Goal: Transaction & Acquisition: Purchase product/service

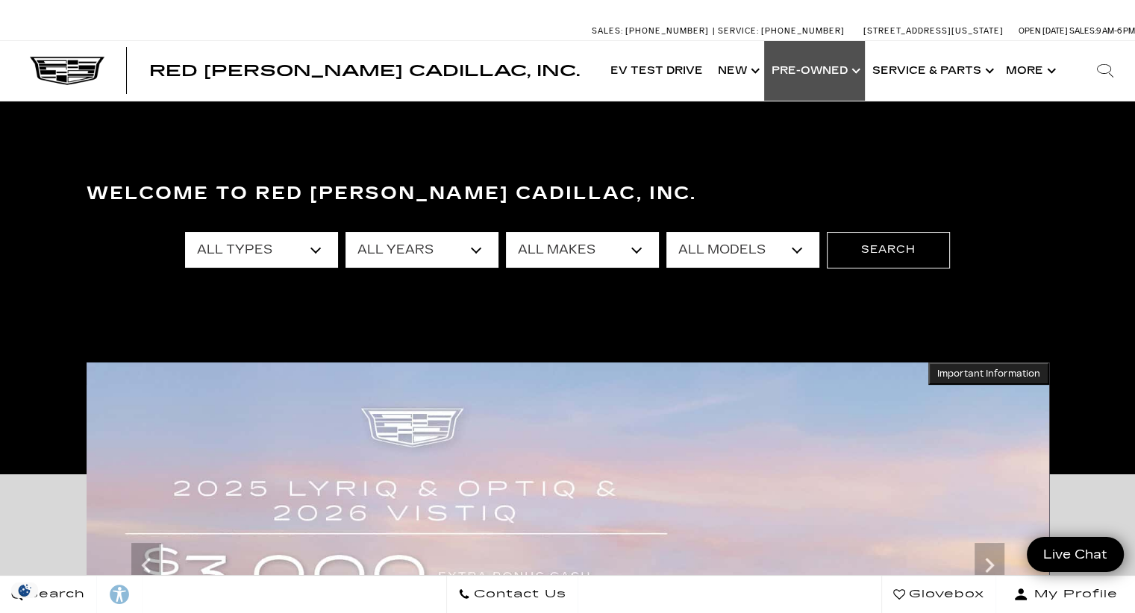
click at [854, 69] on link "Show Pre-Owned" at bounding box center [814, 71] width 101 height 60
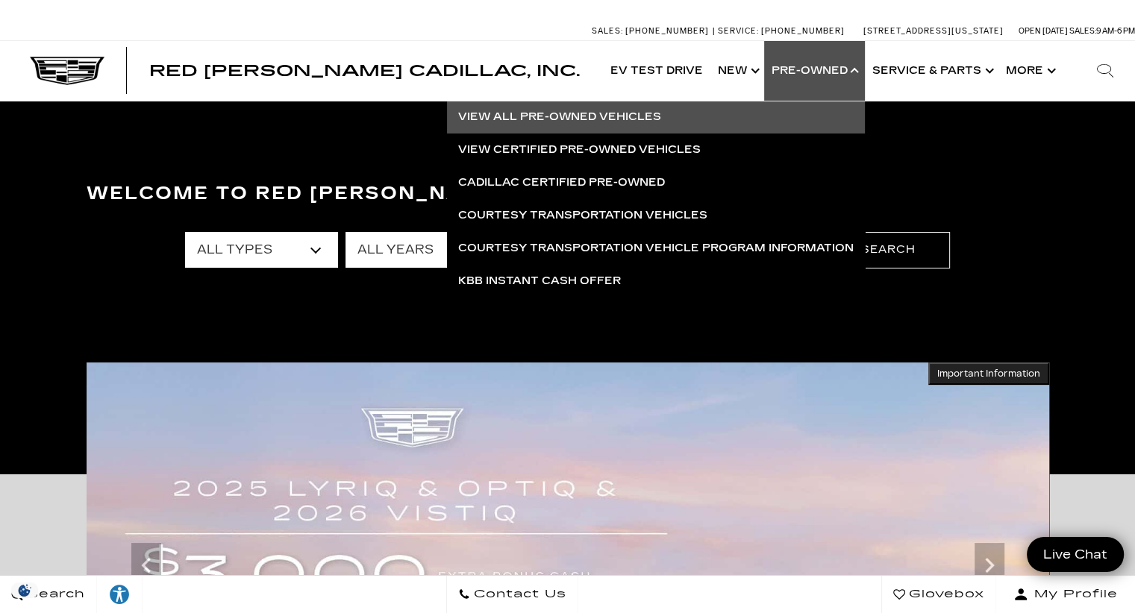
click at [603, 123] on link "View All Pre-Owned Vehicles" at bounding box center [656, 117] width 418 height 33
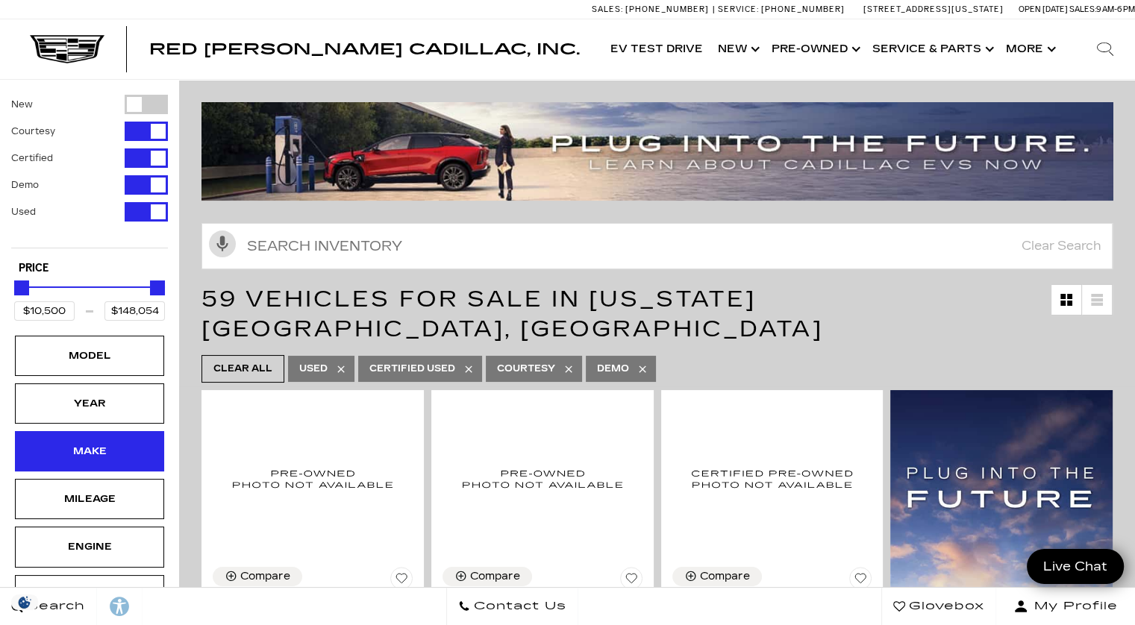
click at [101, 459] on div "Make" at bounding box center [89, 451] width 149 height 40
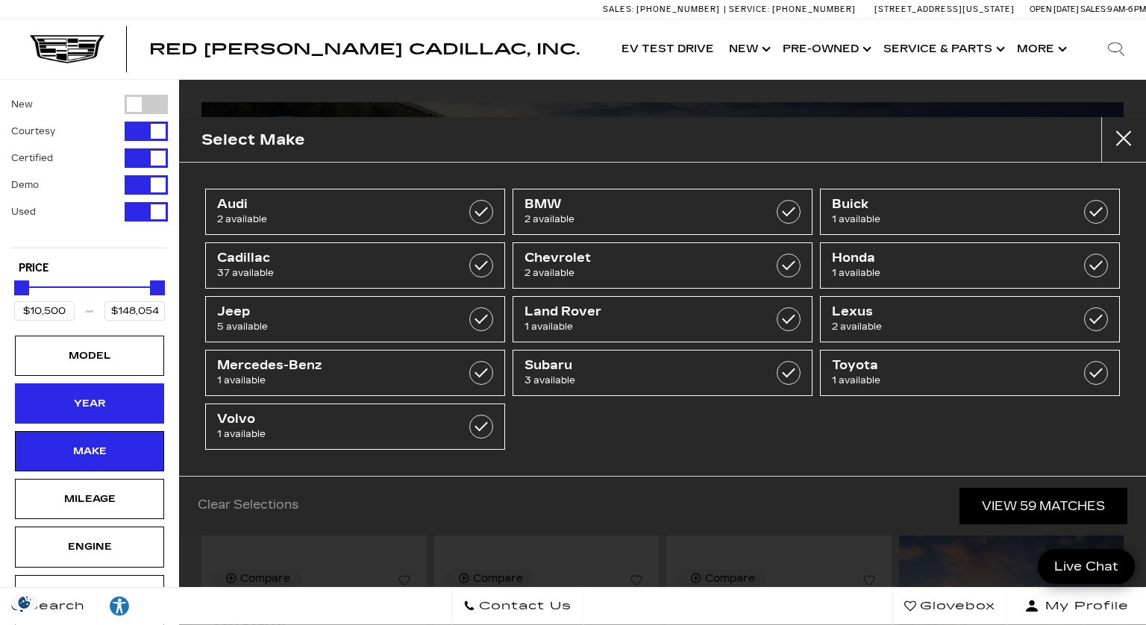
click at [75, 413] on div "Year" at bounding box center [89, 404] width 149 height 40
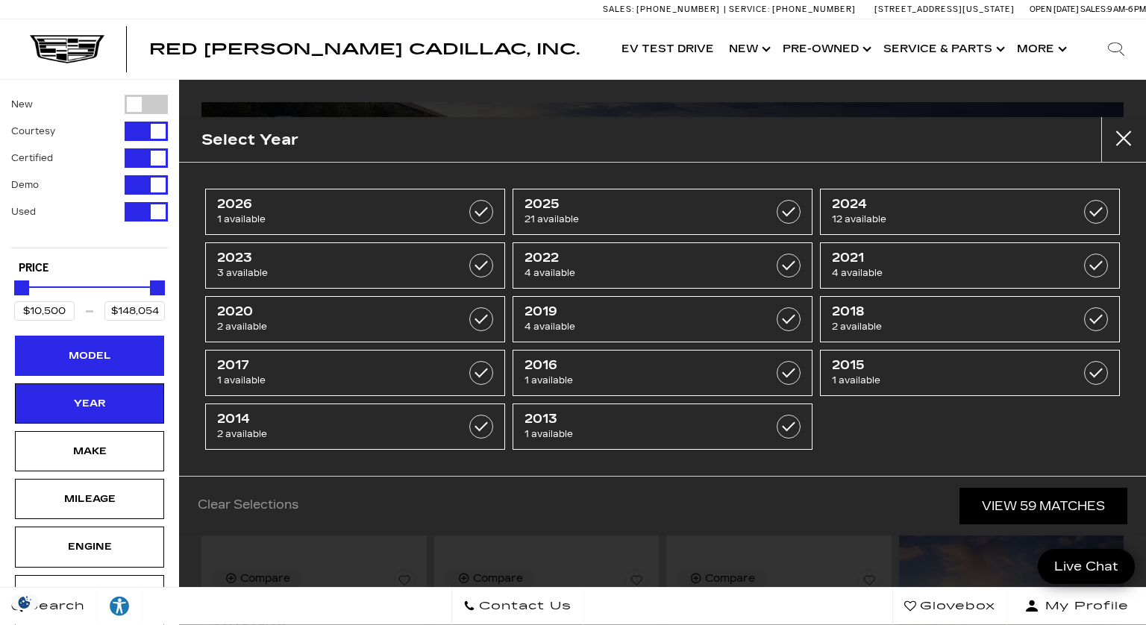
click at [113, 345] on div "Model" at bounding box center [89, 356] width 149 height 40
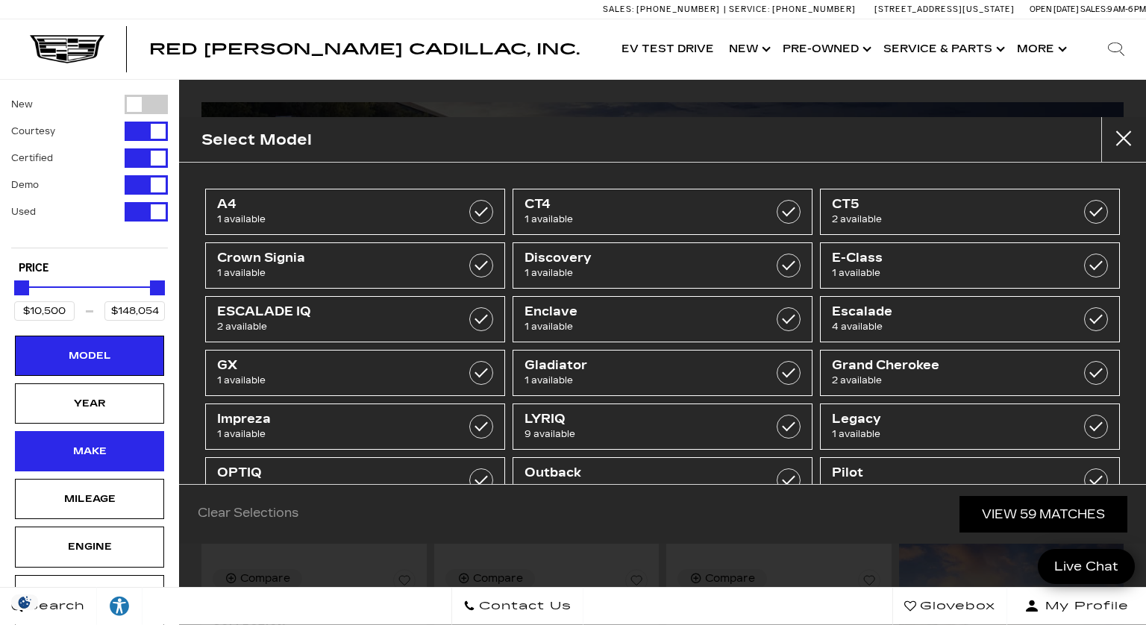
click at [111, 460] on div "Make" at bounding box center [89, 451] width 149 height 40
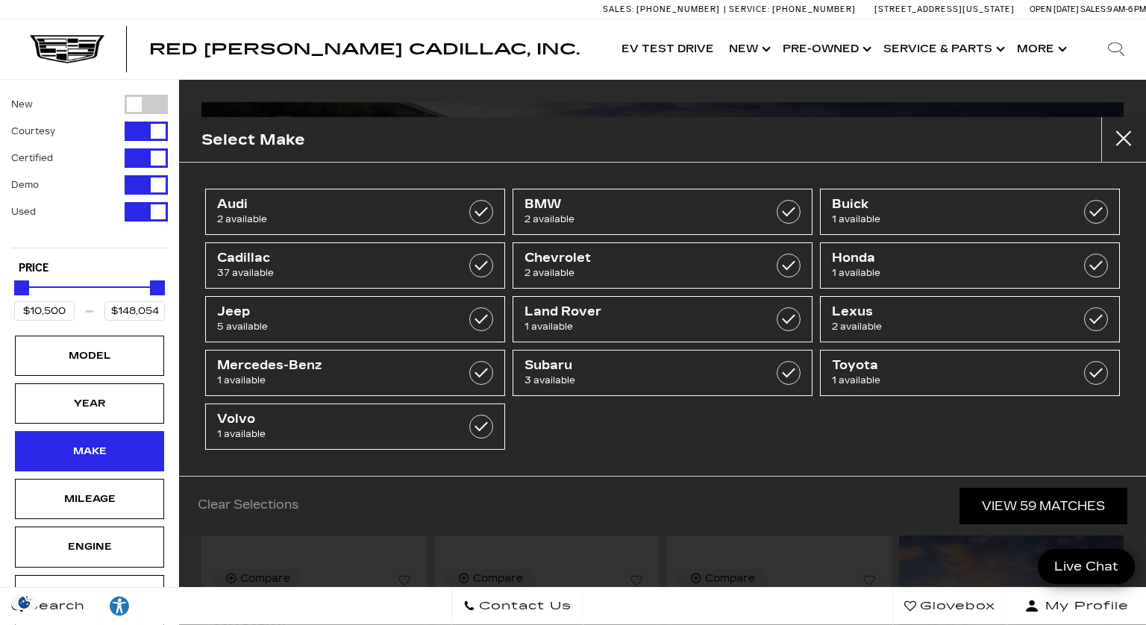
click at [111, 460] on div "Make" at bounding box center [89, 451] width 149 height 40
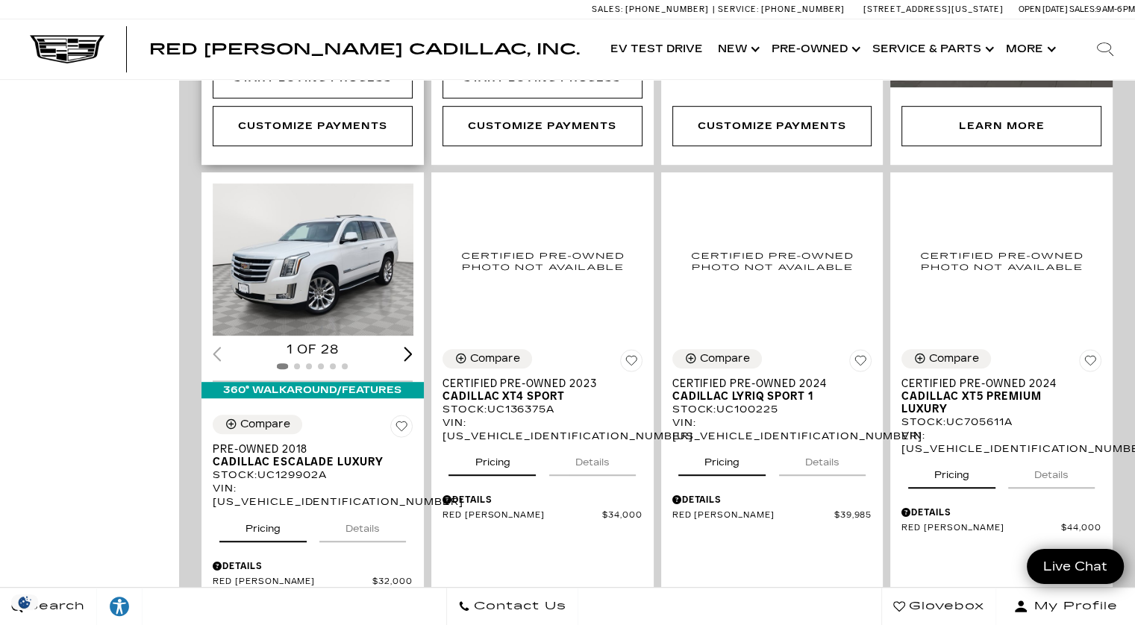
scroll to position [809, 0]
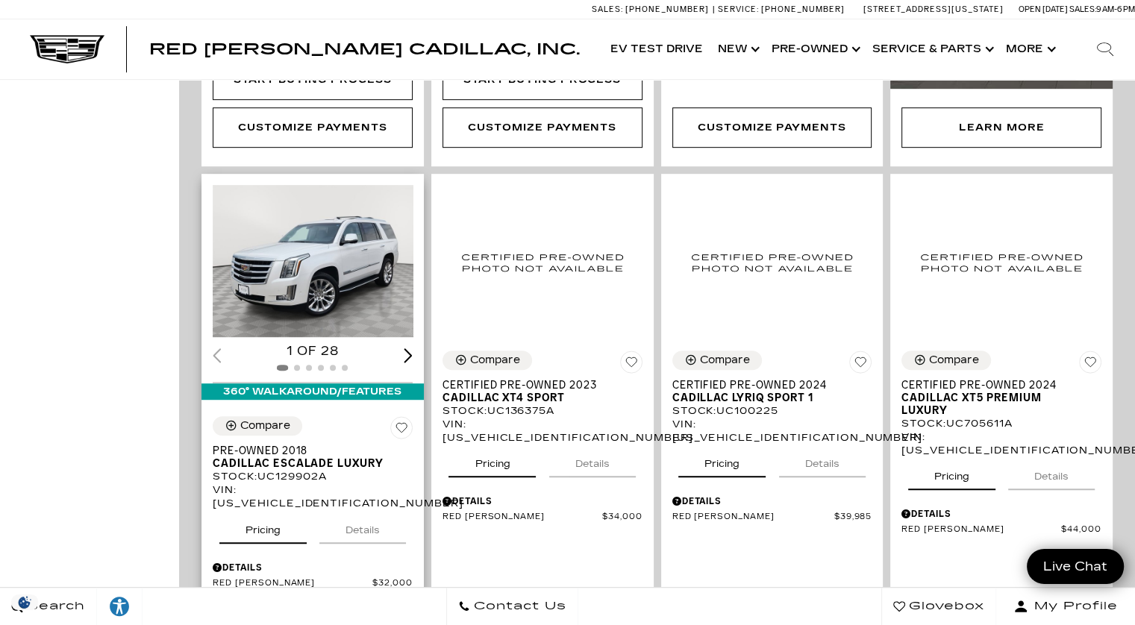
click at [412, 348] on div "Next slide" at bounding box center [408, 355] width 9 height 14
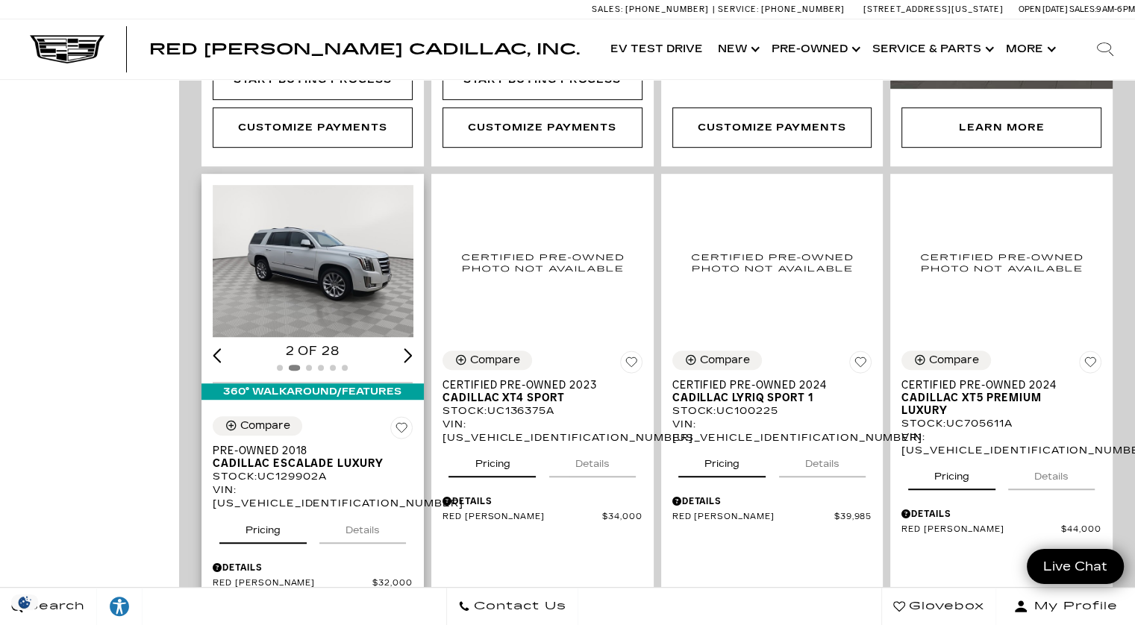
click at [412, 348] on div "Next slide" at bounding box center [408, 355] width 9 height 14
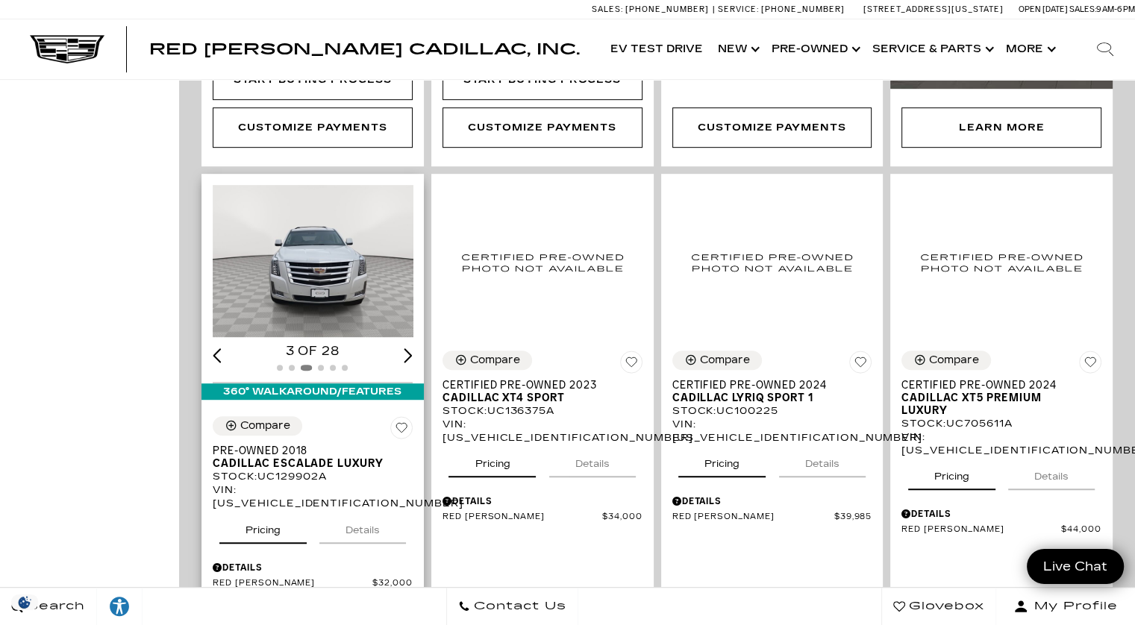
click at [412, 348] on div "Next slide" at bounding box center [408, 355] width 9 height 14
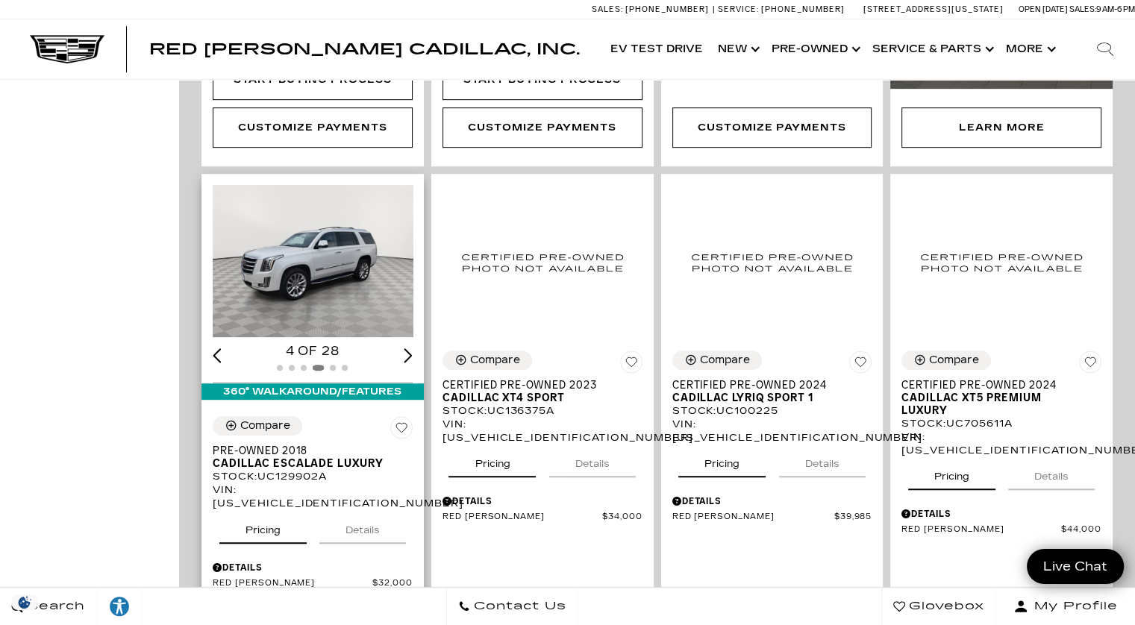
click at [412, 348] on div "Next slide" at bounding box center [408, 355] width 9 height 14
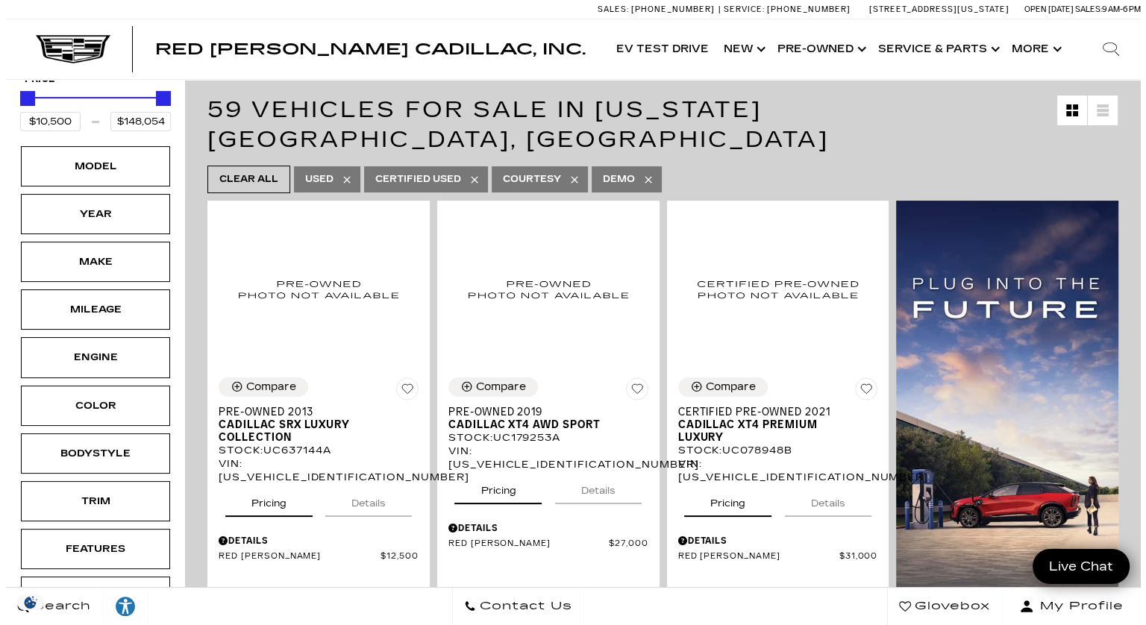
scroll to position [188, 0]
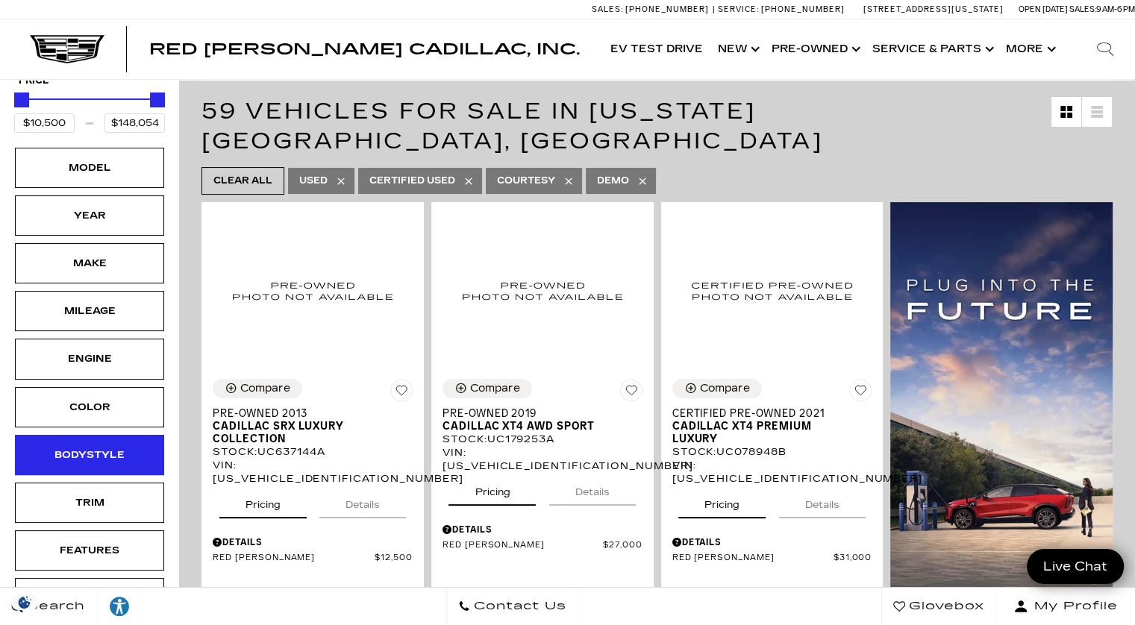
click at [96, 447] on div "Bodystyle" at bounding box center [89, 455] width 75 height 16
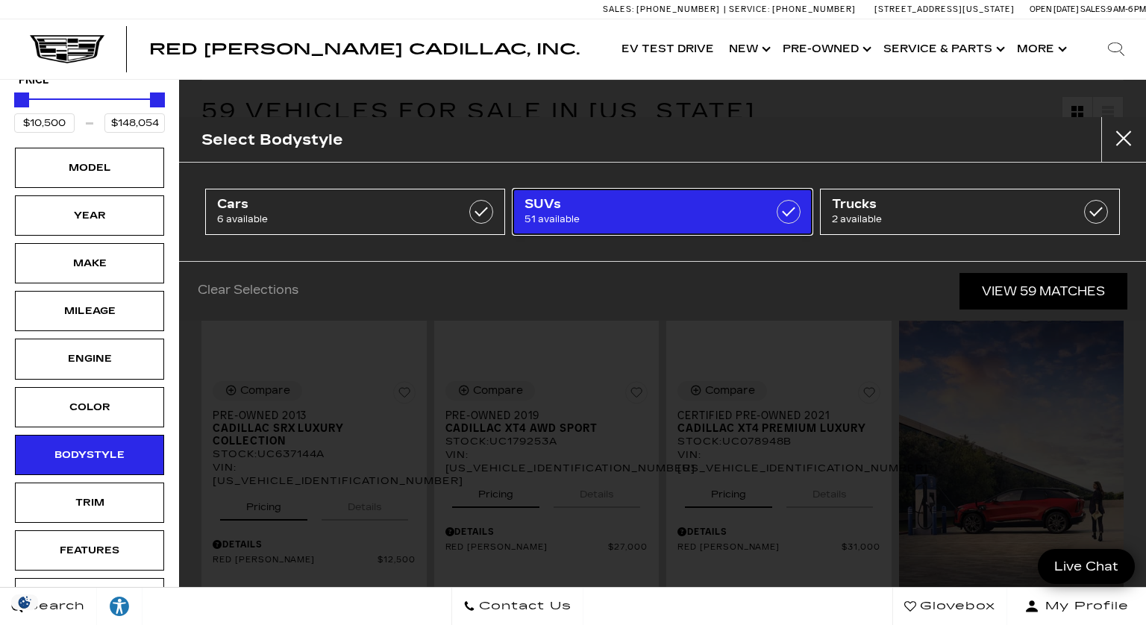
click at [580, 229] on link "SUVs 51 available" at bounding box center [663, 212] width 300 height 46
type input "$12,500"
checkbox input "true"
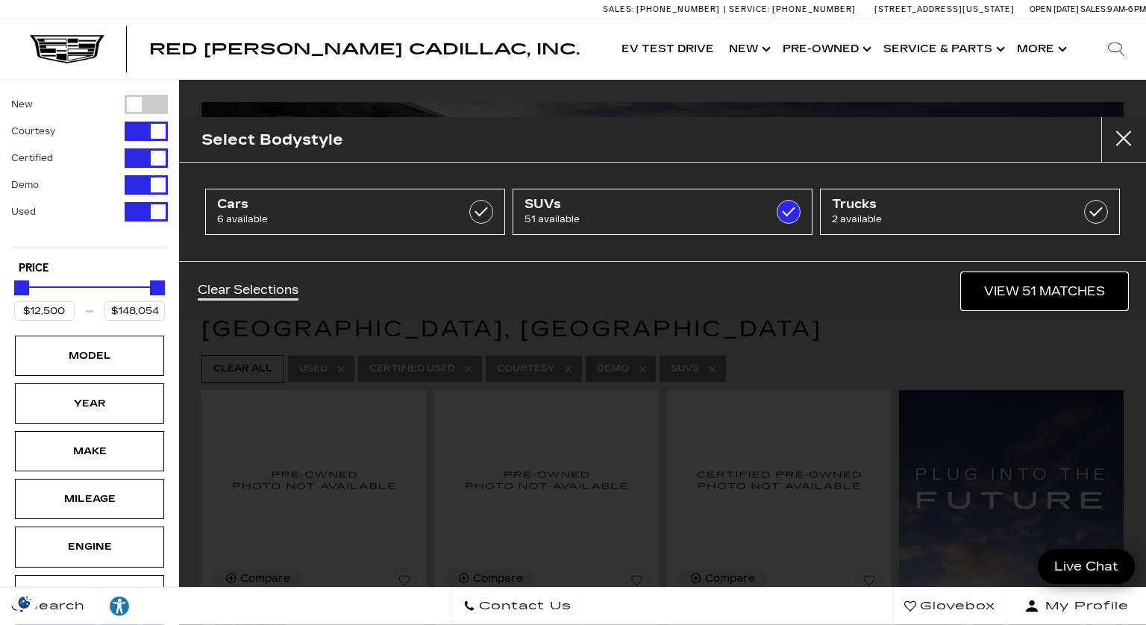
click at [1039, 299] on link "View 51 Matches" at bounding box center [1045, 291] width 166 height 37
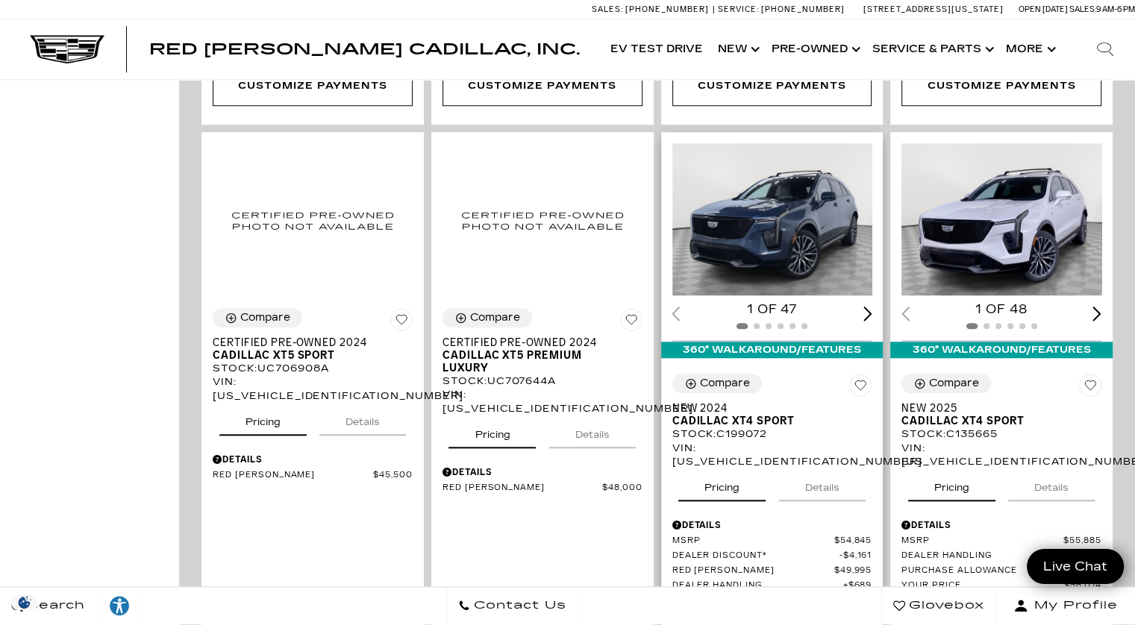
scroll to position [1401, 0]
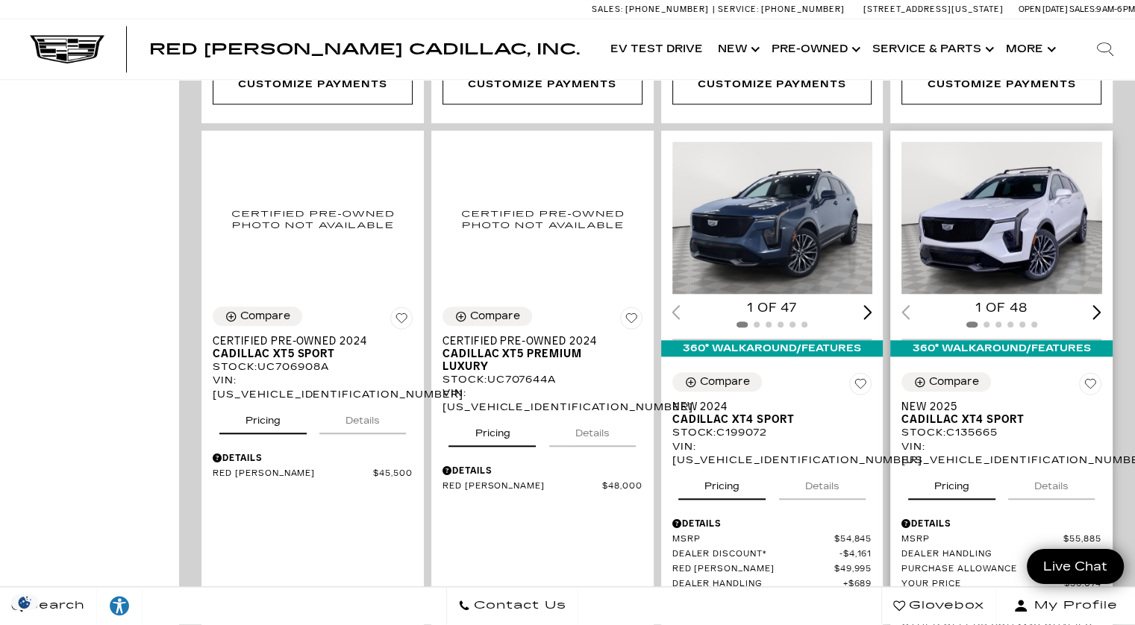
click at [1101, 305] on div "Next slide" at bounding box center [1096, 312] width 9 height 14
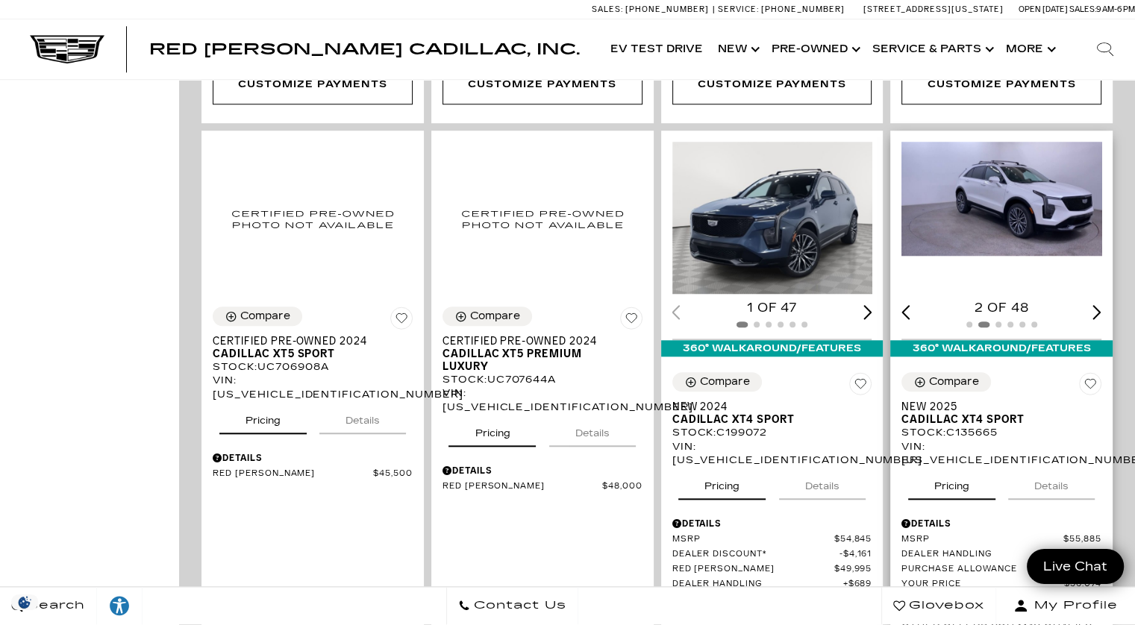
click at [1101, 305] on div "Next slide" at bounding box center [1096, 312] width 9 height 14
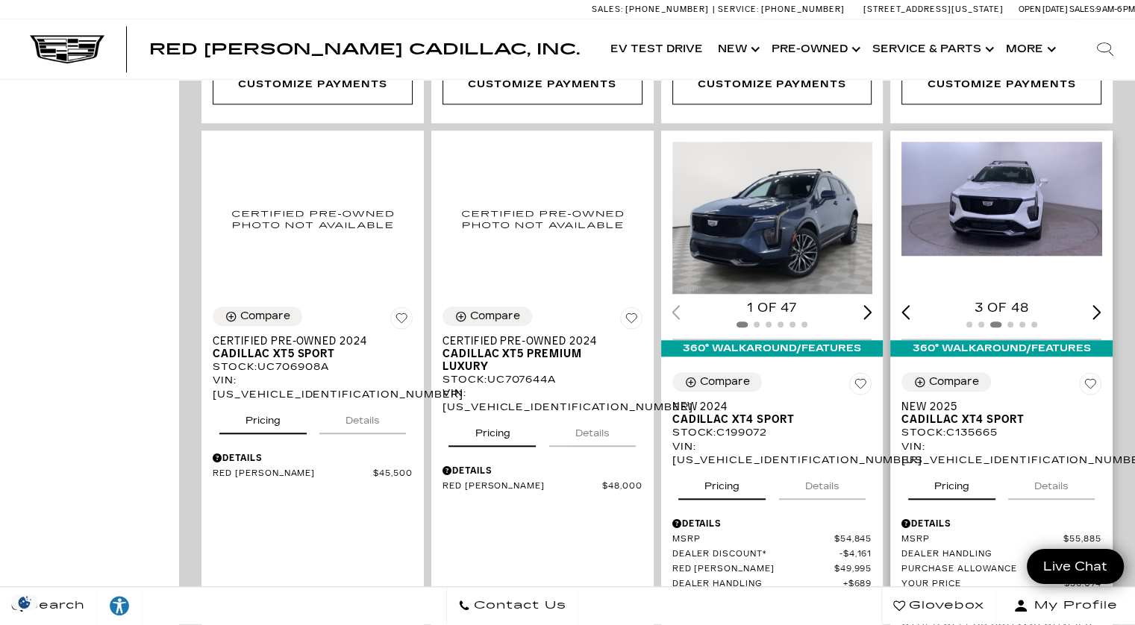
click at [1101, 305] on div "Next slide" at bounding box center [1096, 312] width 9 height 14
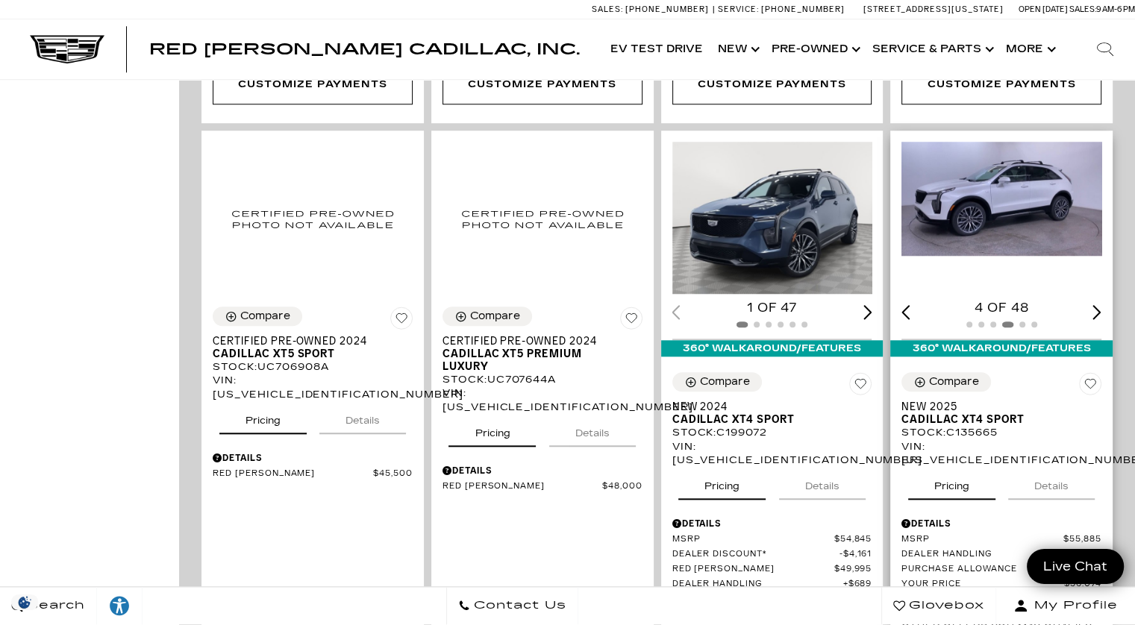
click at [1101, 305] on div "Next slide" at bounding box center [1096, 312] width 9 height 14
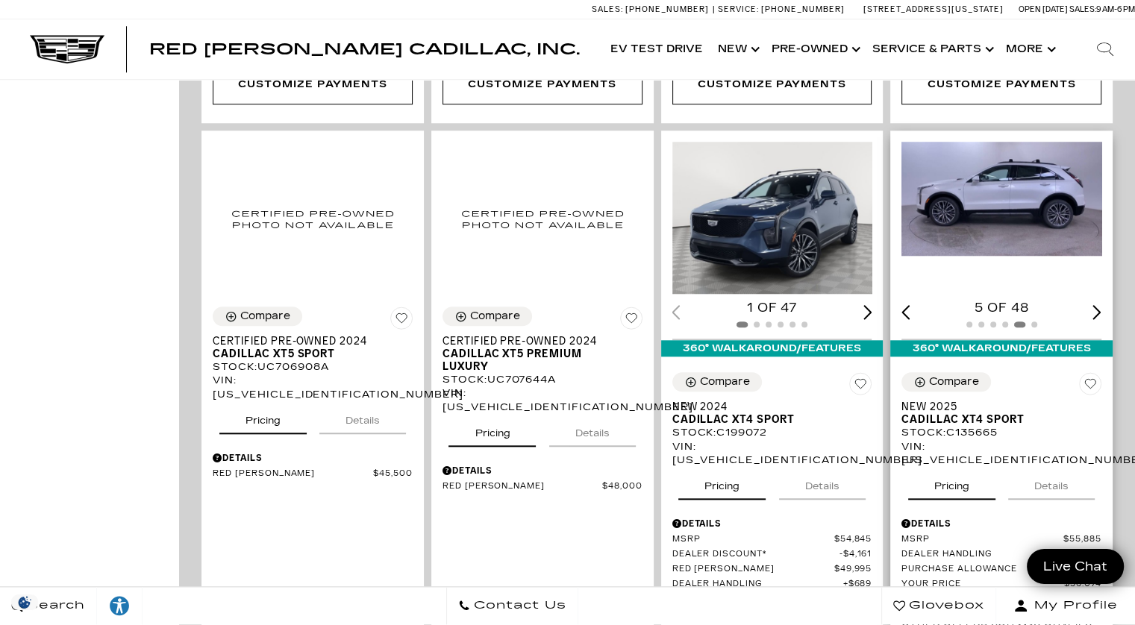
click at [1101, 305] on div "Next slide" at bounding box center [1096, 312] width 9 height 14
